Goal: Task Accomplishment & Management: Manage account settings

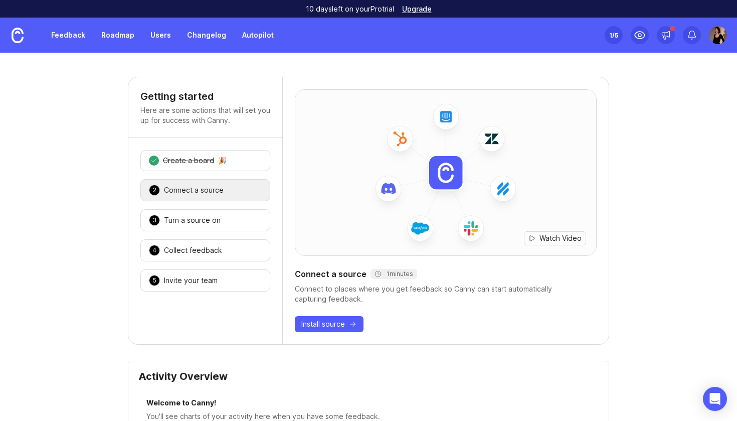
click at [13, 41] on img at bounding box center [18, 36] width 12 height 16
click at [20, 40] on img at bounding box center [18, 36] width 12 height 16
click at [10, 37] on link at bounding box center [17, 35] width 35 height 35
click at [84, 46] on div "Feedback Roadmap Users Changelog Autopilot" at bounding box center [140, 35] width 280 height 35
click at [75, 43] on link "Feedback" at bounding box center [68, 35] width 46 height 18
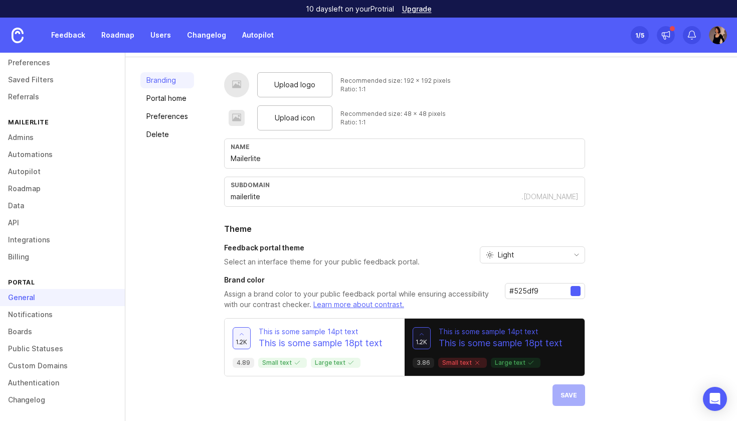
scroll to position [47, 0]
click at [71, 327] on link "Boards" at bounding box center [62, 331] width 125 height 17
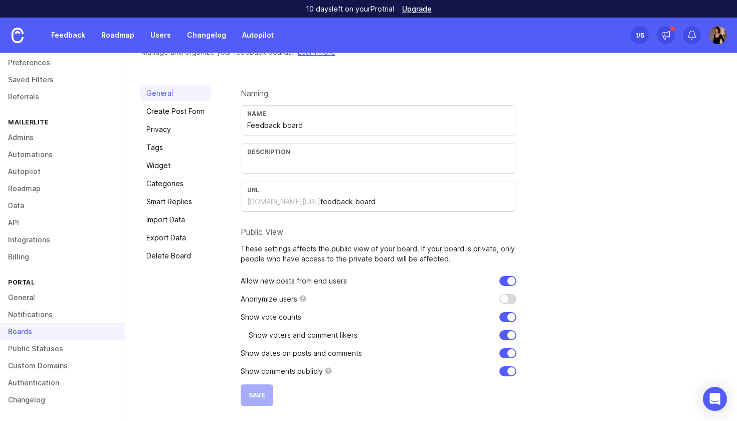
scroll to position [42, 0]
click at [201, 108] on link "Create Post Form" at bounding box center [175, 111] width 70 height 16
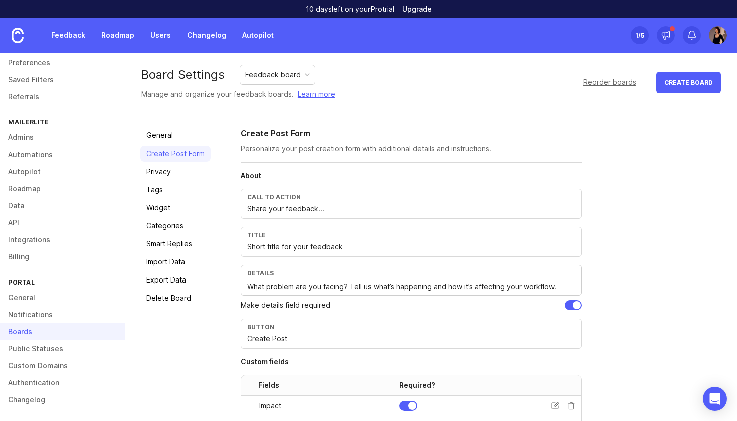
click at [183, 236] on link "Smart Replies" at bounding box center [175, 244] width 70 height 16
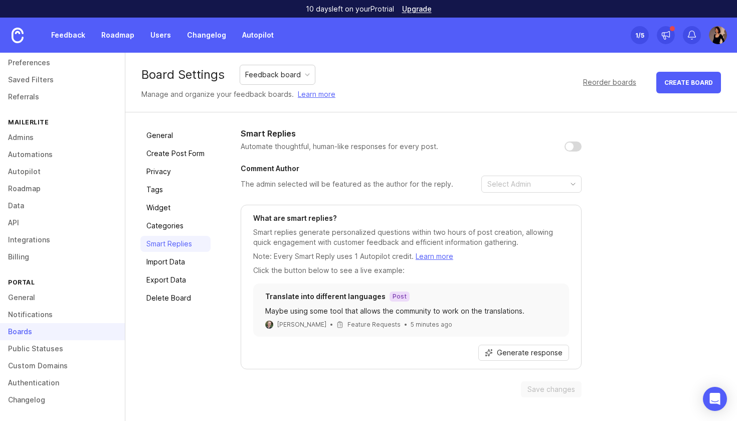
click at [183, 262] on link "Import Data" at bounding box center [175, 262] width 70 height 16
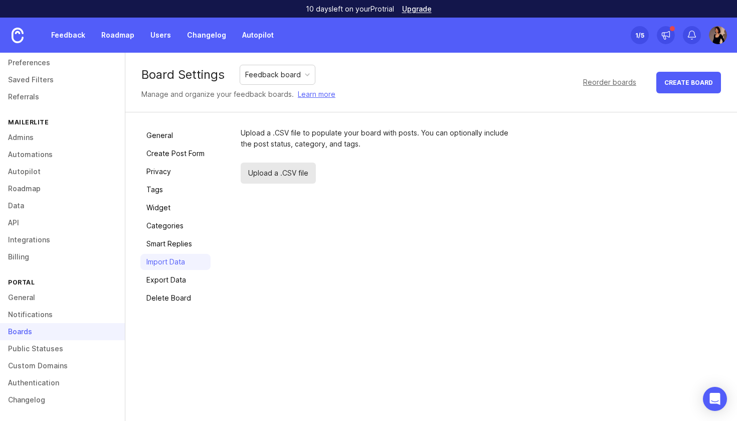
click at [180, 224] on link "Categories" at bounding box center [175, 226] width 70 height 16
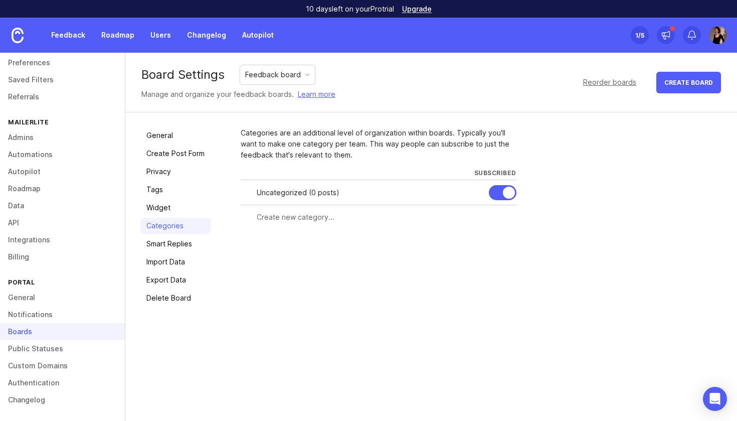
click at [179, 158] on link "Create Post Form" at bounding box center [175, 153] width 70 height 16
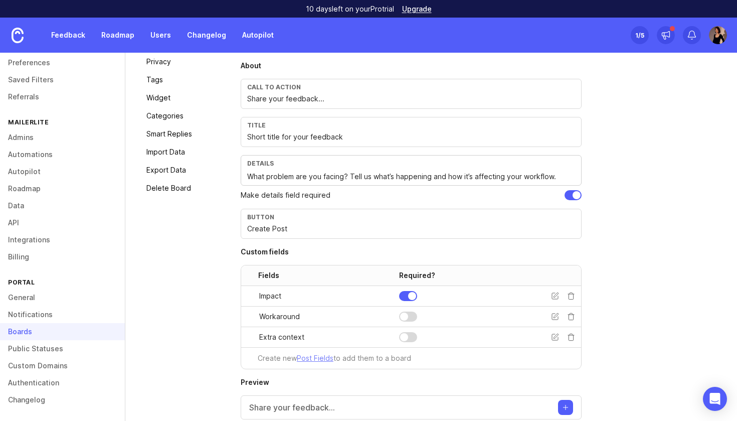
scroll to position [153, 0]
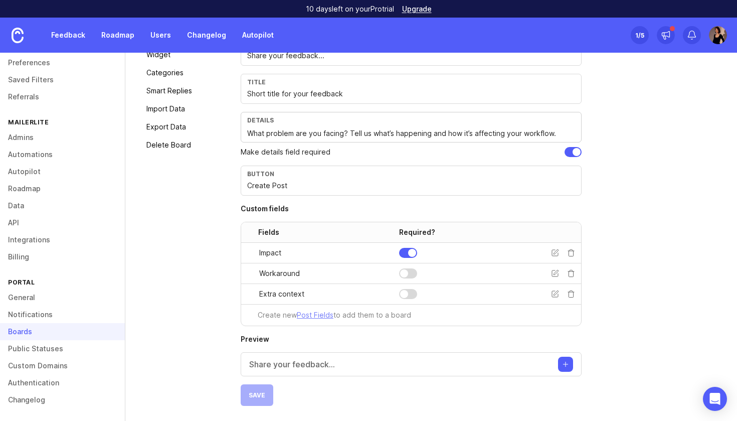
click at [313, 364] on p "Share your feedback..." at bounding box center [292, 364] width 86 height 12
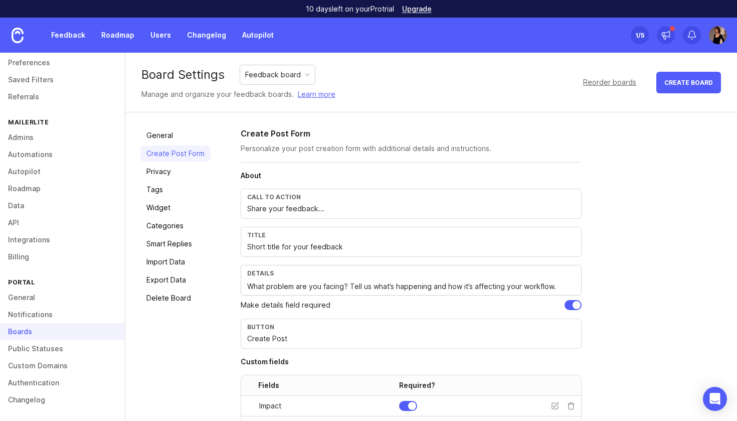
scroll to position [0, 0]
click at [298, 72] on div "Feedback board" at bounding box center [273, 74] width 56 height 11
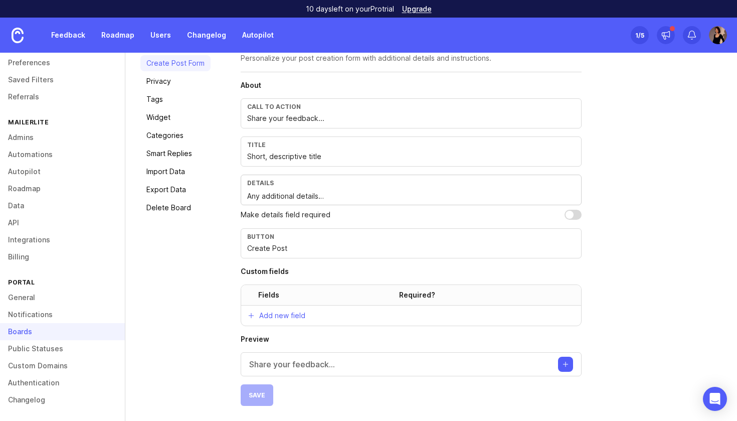
scroll to position [90, 0]
click at [331, 364] on p "Share your feedback..." at bounding box center [292, 364] width 86 height 12
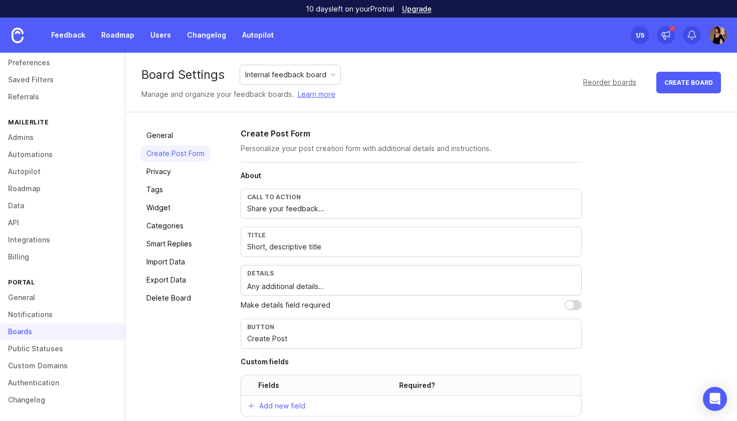
scroll to position [0, 0]
click at [230, 309] on div "General Create Post Form Privacy Tags Widget Categories Smart Replies Import Da…" at bounding box center [431, 352] width 612 height 480
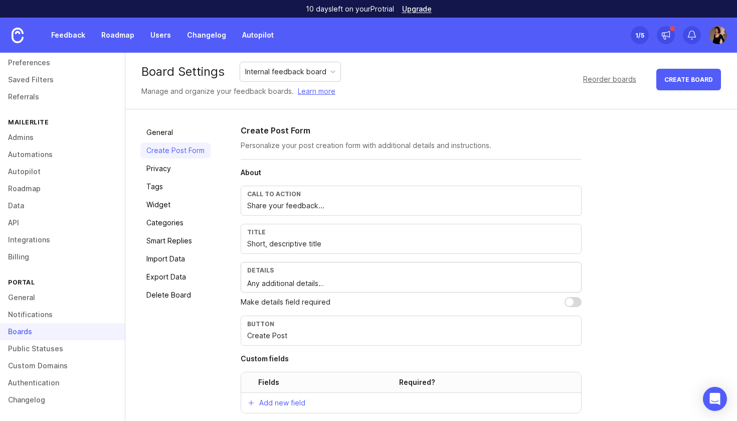
scroll to position [4, 0]
click at [173, 205] on link "Widget" at bounding box center [175, 204] width 70 height 16
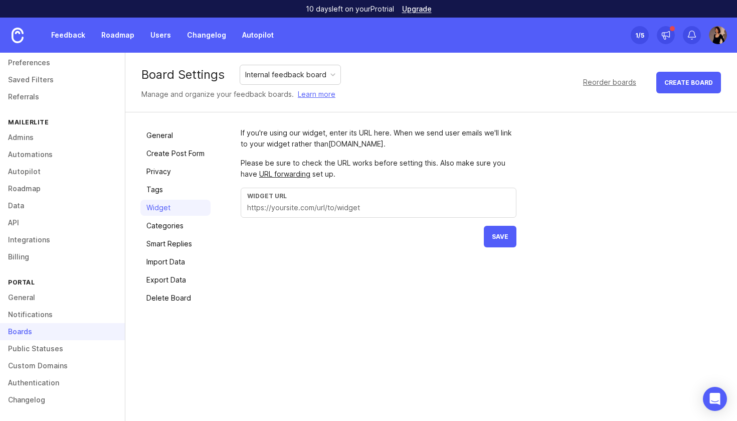
click at [175, 227] on link "Categories" at bounding box center [175, 226] width 70 height 16
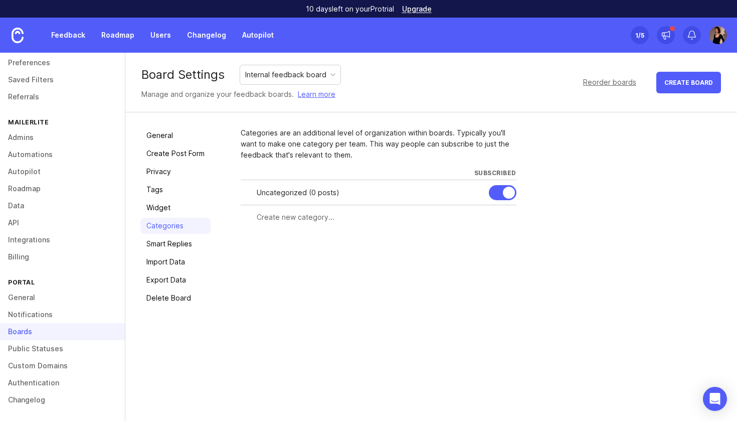
click at [177, 248] on link "Smart Replies" at bounding box center [175, 244] width 70 height 16
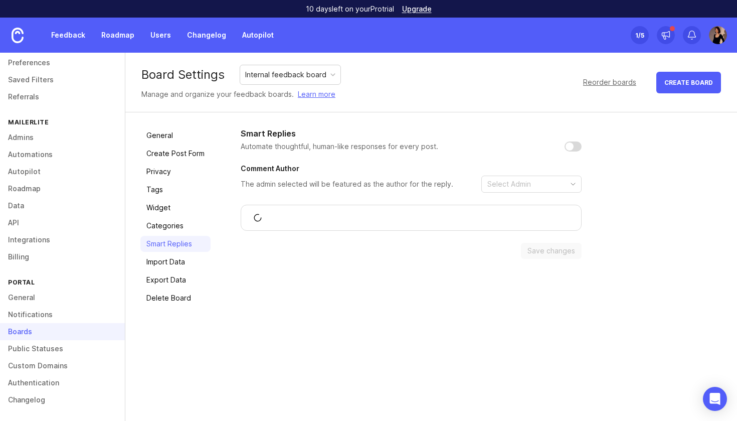
click at [180, 267] on link "Import Data" at bounding box center [175, 262] width 70 height 16
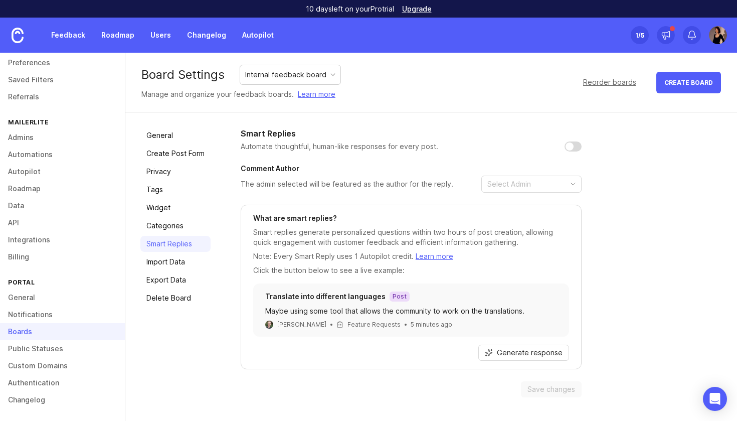
click at [182, 281] on link "Export Data" at bounding box center [175, 280] width 70 height 16
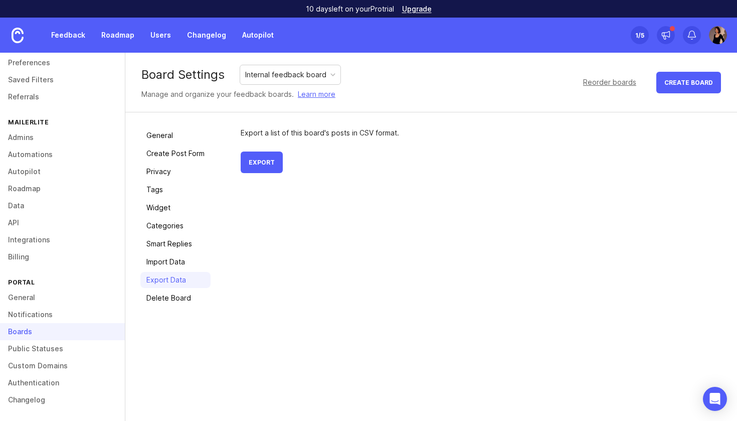
click at [179, 233] on link "Categories" at bounding box center [175, 226] width 70 height 16
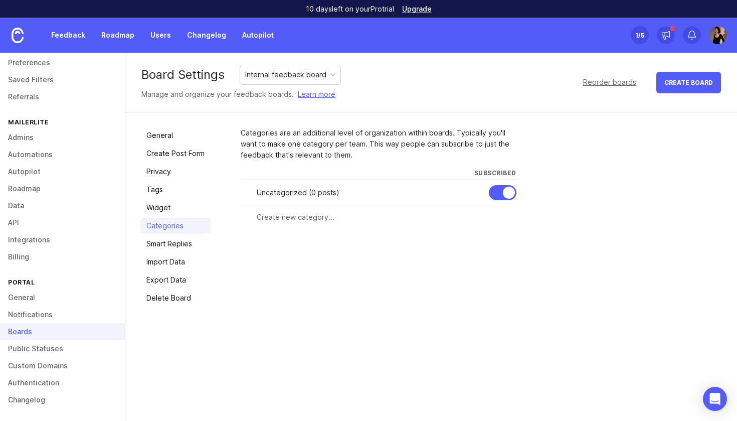
click at [167, 200] on link "Widget" at bounding box center [175, 208] width 70 height 16
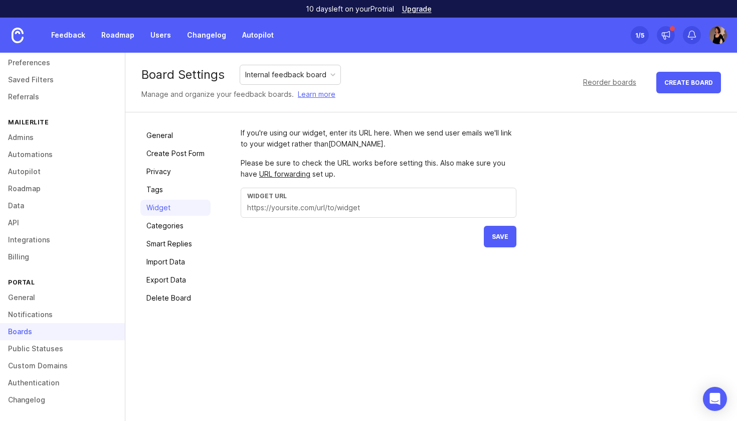
click at [167, 176] on link "Privacy" at bounding box center [175, 172] width 70 height 16
